Goal: Transaction & Acquisition: Purchase product/service

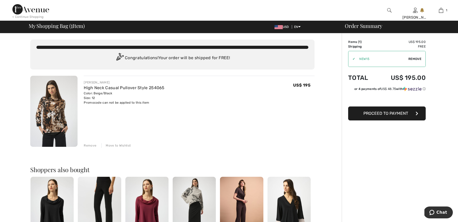
click at [377, 112] on span "Proceed to Payment" at bounding box center [386, 113] width 45 height 5
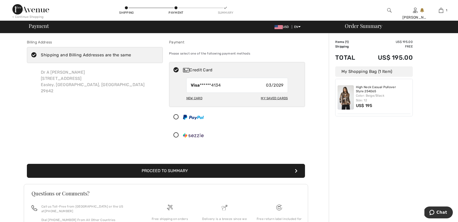
click at [250, 169] on button "Proceed to Summary" at bounding box center [166, 171] width 278 height 14
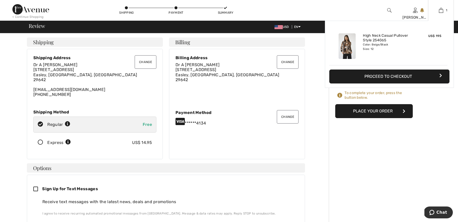
click at [386, 77] on button "Proceed to Checkout" at bounding box center [389, 77] width 120 height 14
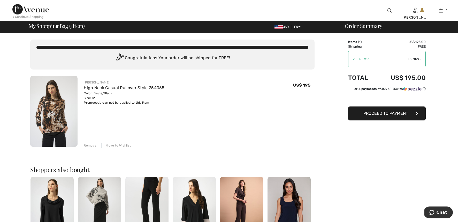
click at [434, 217] on button "Chat" at bounding box center [438, 213] width 29 height 12
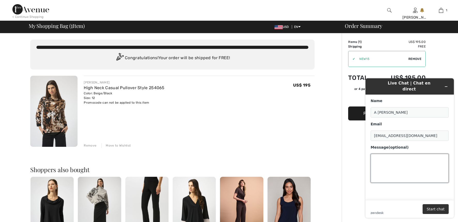
click at [392, 159] on textarea "Message (optional)" at bounding box center [410, 168] width 78 height 29
type textarea "is it too late to get"
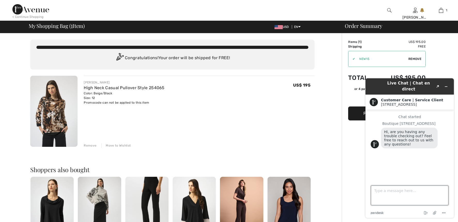
click at [396, 194] on textarea "Type a message here..." at bounding box center [410, 196] width 78 height 20
type textarea "is it too late for Live 10/"
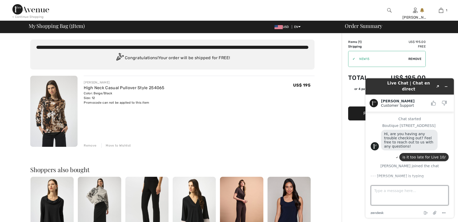
scroll to position [8, 0]
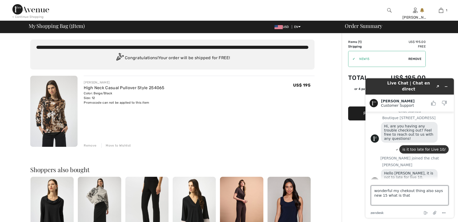
type textarea "wonderful my chekout thing also says new 15 what is that?"
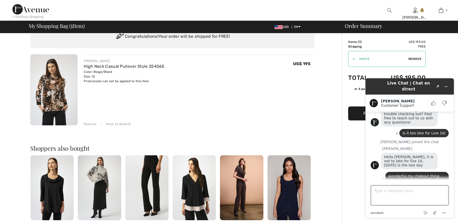
scroll to position [23, 0]
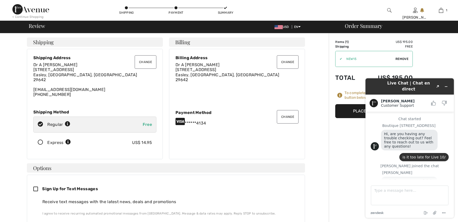
scroll to position [23, 0]
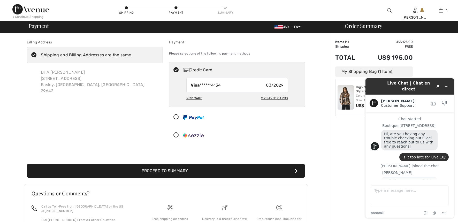
scroll to position [23, 0]
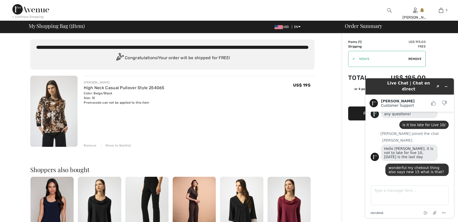
scroll to position [23, 0]
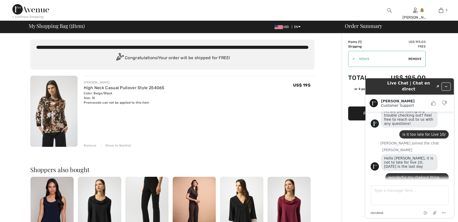
click at [445, 85] on icon "Minimize widget" at bounding box center [447, 87] width 4 height 4
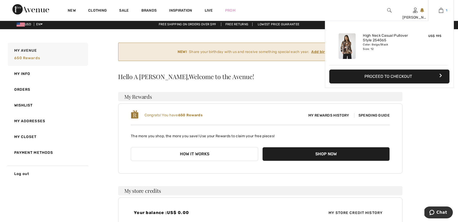
scroll to position [3, 0]
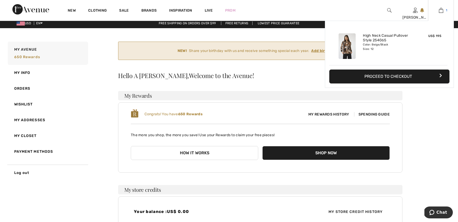
click at [440, 11] on img at bounding box center [441, 10] width 4 height 6
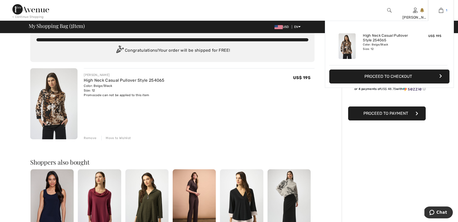
scroll to position [8, 0]
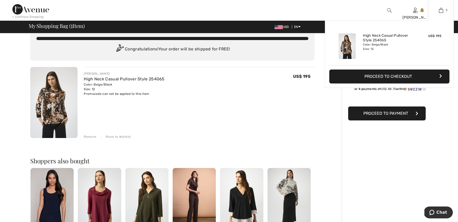
click at [388, 77] on button "Proceed to Checkout" at bounding box center [389, 77] width 120 height 14
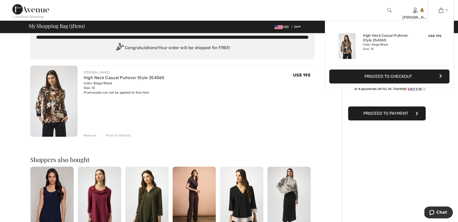
scroll to position [10, 0]
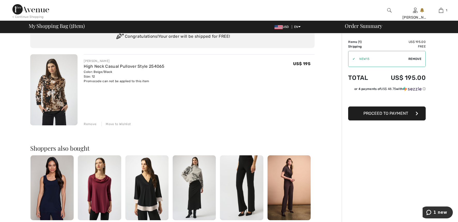
scroll to position [23, 0]
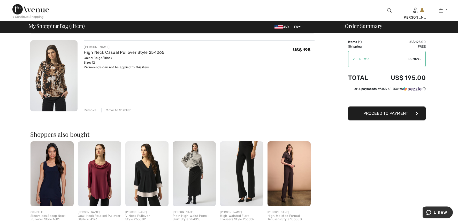
click at [417, 58] on span "Remove" at bounding box center [415, 59] width 13 height 5
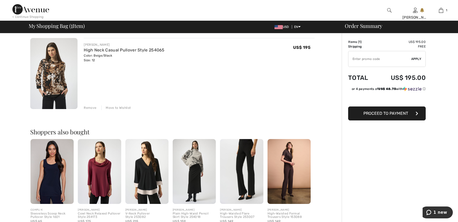
click at [384, 58] on input "TEXT" at bounding box center [380, 59] width 63 height 16
type input "LIVE10"
click at [415, 59] on span "Apply" at bounding box center [416, 59] width 10 height 5
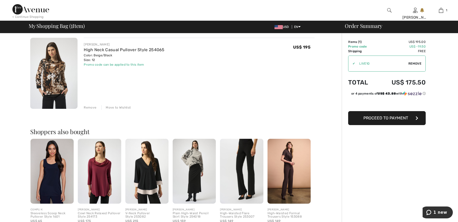
click at [400, 118] on span "Proceed to Payment" at bounding box center [386, 118] width 45 height 5
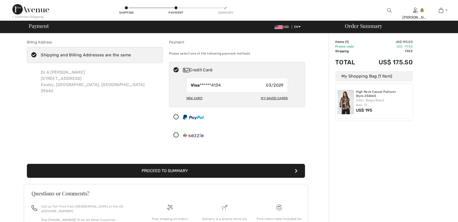
checkbox input "true"
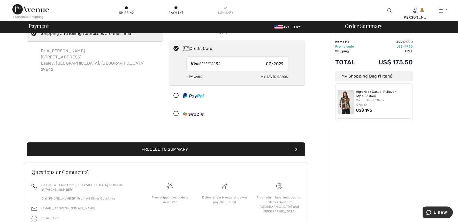
scroll to position [24, 0]
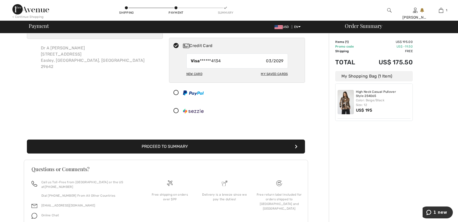
click at [238, 148] on button "Proceed to Summary" at bounding box center [166, 147] width 278 height 14
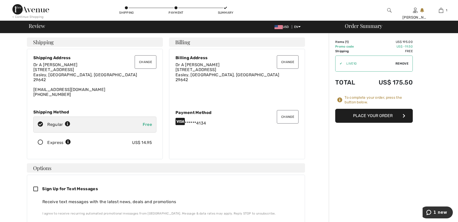
click at [357, 111] on button "Place Your Order" at bounding box center [374, 116] width 78 height 14
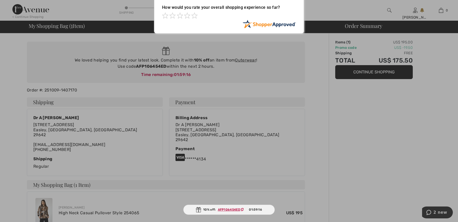
scroll to position [31, 0]
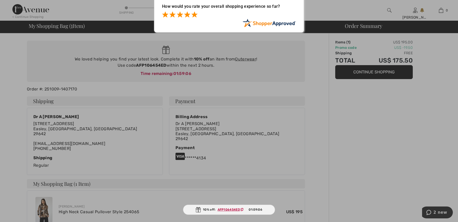
click at [196, 14] on span at bounding box center [194, 14] width 6 height 6
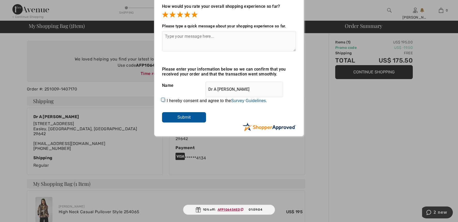
click at [189, 35] on textarea at bounding box center [229, 41] width 134 height 20
click at [184, 38] on textarea at bounding box center [229, 41] width 134 height 20
type textarea "no better customer service anywhaere"
click at [162, 100] on input "I hereby consent and agree to the By submitting a review, you grant permission …" at bounding box center [163, 100] width 3 height 3
checkbox input "true"
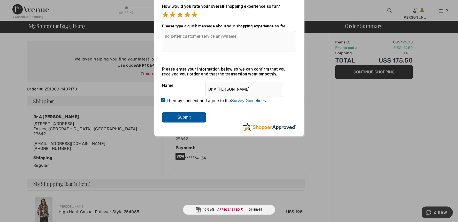
click at [232, 36] on textarea "no better customer service anywhaere" at bounding box center [229, 41] width 134 height 20
type textarea "no better customer service anywhere"
click at [197, 118] on input "Submit" at bounding box center [184, 117] width 44 height 10
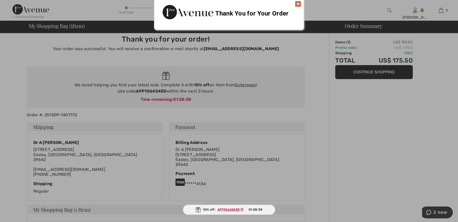
scroll to position [0, 0]
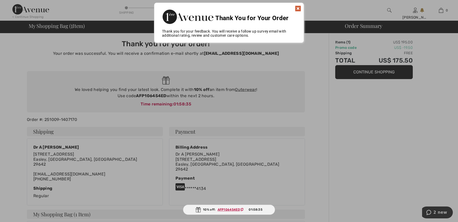
click at [433, 211] on div at bounding box center [229, 111] width 458 height 222
click at [445, 213] on div at bounding box center [229, 111] width 458 height 222
click at [296, 7] on img at bounding box center [298, 8] width 6 height 6
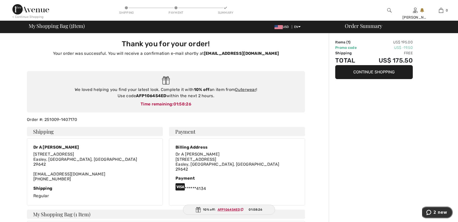
click at [434, 210] on span "2 new" at bounding box center [429, 212] width 7 height 5
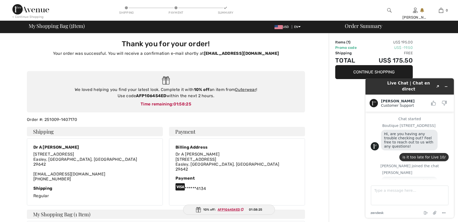
scroll to position [63, 0]
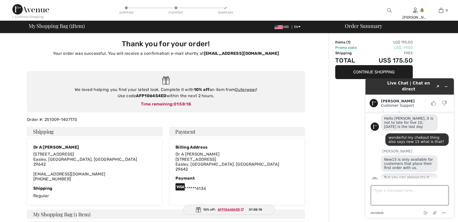
click at [391, 192] on textarea "Type a message here..." at bounding box center [410, 196] width 78 height 20
type textarea "ha ha ha a woman who knows how to have fun!!"
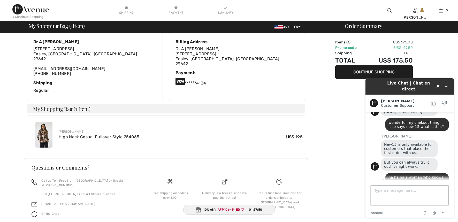
scroll to position [107, 0]
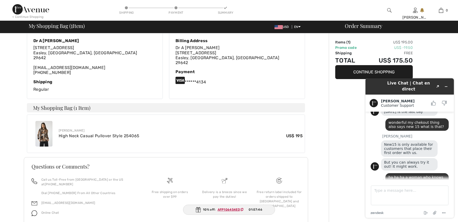
click at [42, 134] on img at bounding box center [43, 134] width 17 height 26
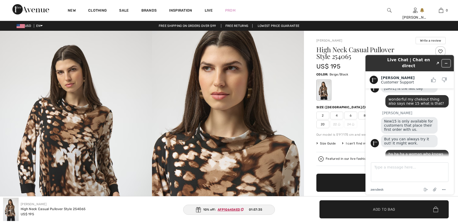
click at [447, 63] on icon "Minimize widget" at bounding box center [446, 63] width 2 height 0
